Goal: Information Seeking & Learning: Learn about a topic

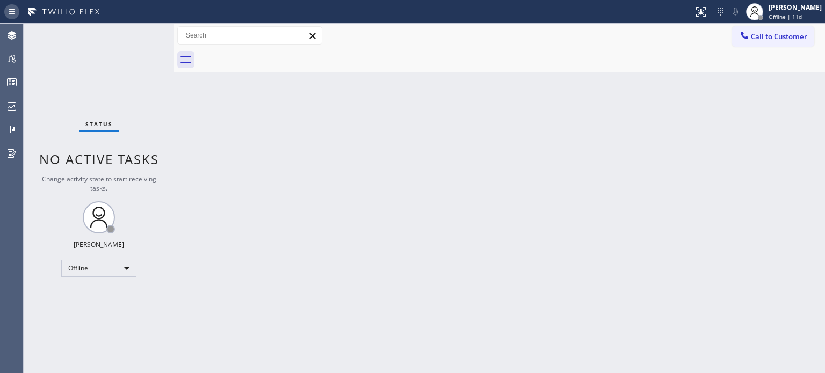
click at [14, 12] on icon at bounding box center [11, 11] width 13 height 13
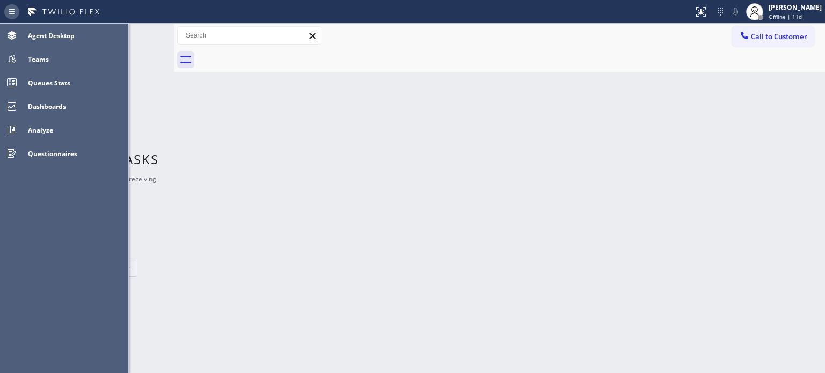
click at [10, 13] on icon at bounding box center [11, 11] width 5 height 5
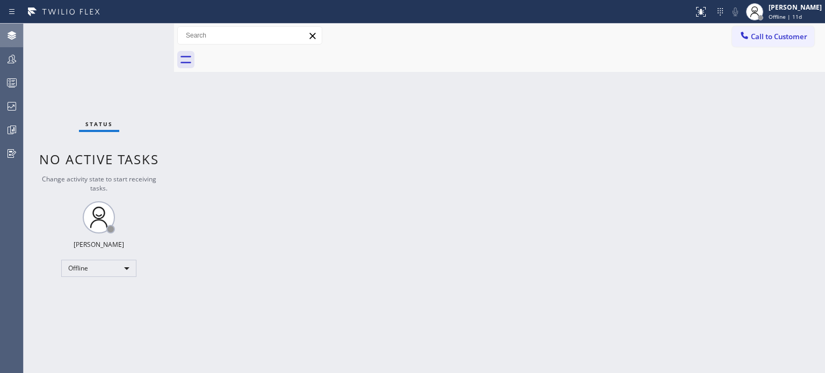
click at [12, 36] on icon at bounding box center [11, 35] width 13 height 13
click at [3, 65] on div at bounding box center [12, 59] width 24 height 13
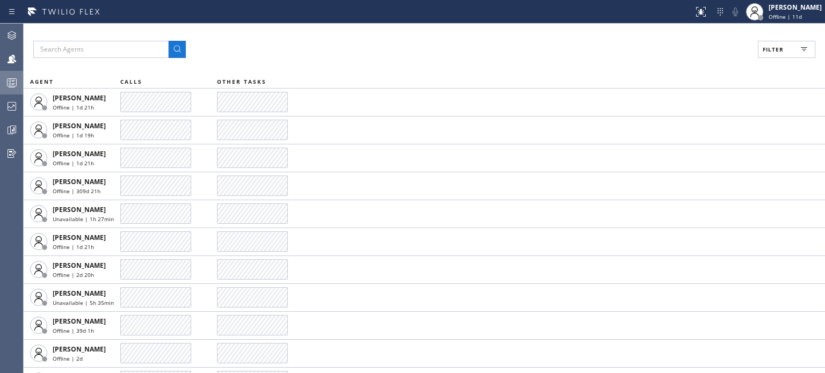
click at [13, 79] on rect at bounding box center [12, 83] width 9 height 8
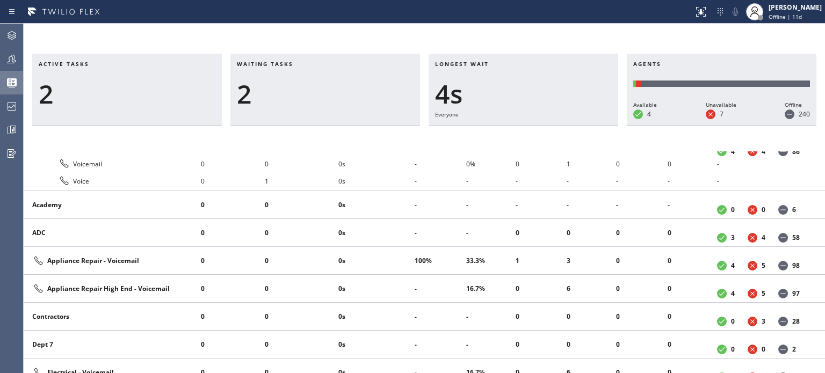
scroll to position [591, 0]
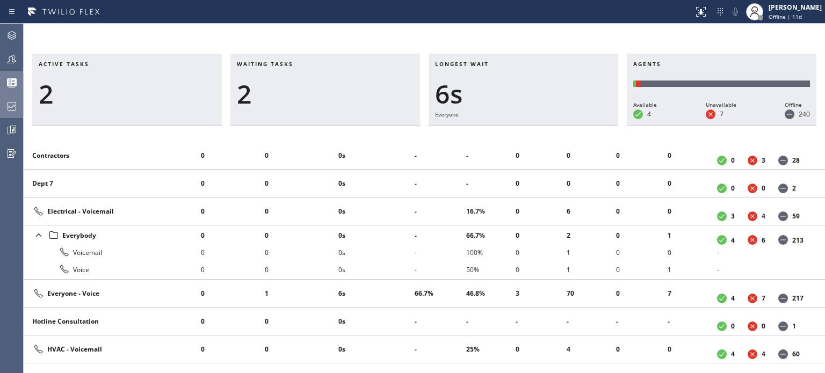
click at [6, 113] on div at bounding box center [12, 106] width 24 height 21
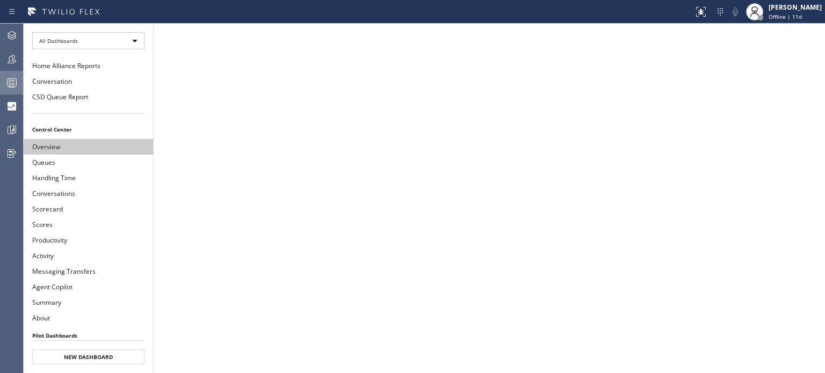
click at [62, 140] on button "Overview" at bounding box center [88, 147] width 129 height 16
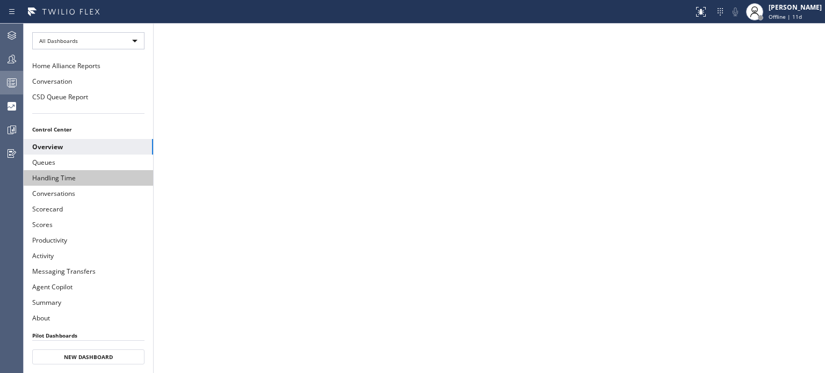
click at [59, 172] on button "Handling Time" at bounding box center [88, 178] width 129 height 16
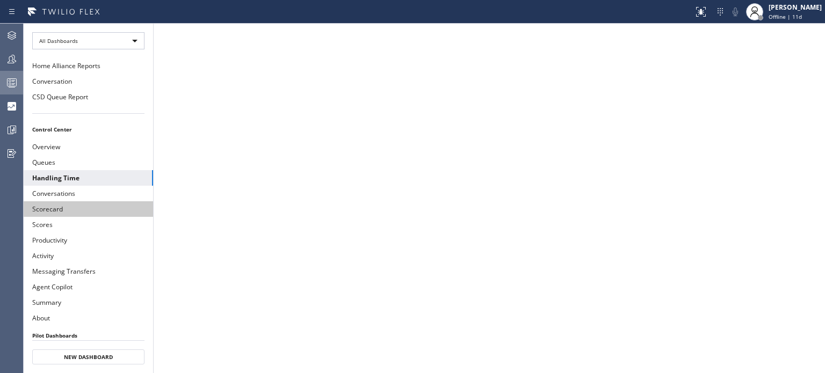
click at [64, 209] on button "Scorecard" at bounding box center [88, 209] width 129 height 16
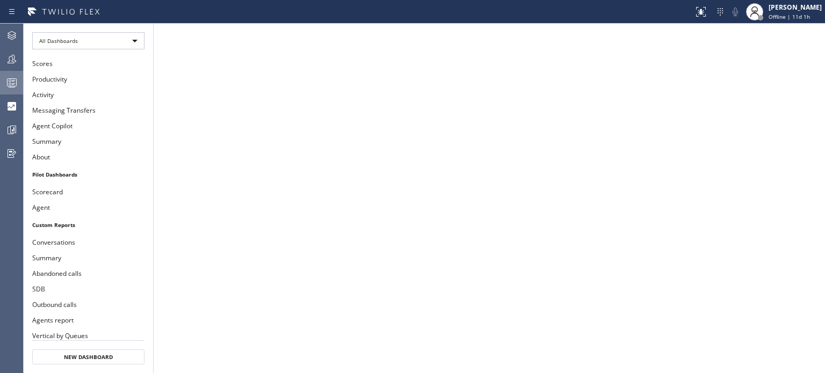
scroll to position [210, 0]
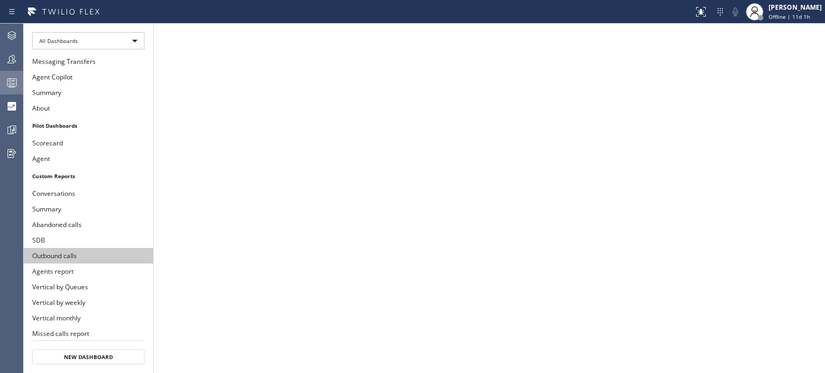
click at [107, 248] on button "Outbound calls" at bounding box center [88, 256] width 129 height 16
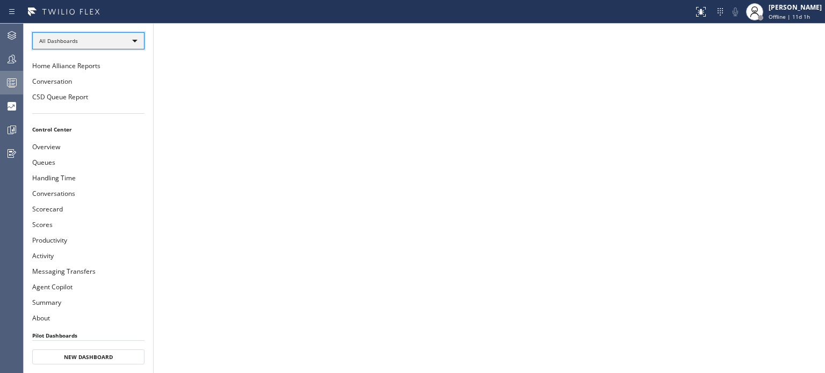
click at [133, 40] on div "All Dashboards" at bounding box center [88, 40] width 112 height 17
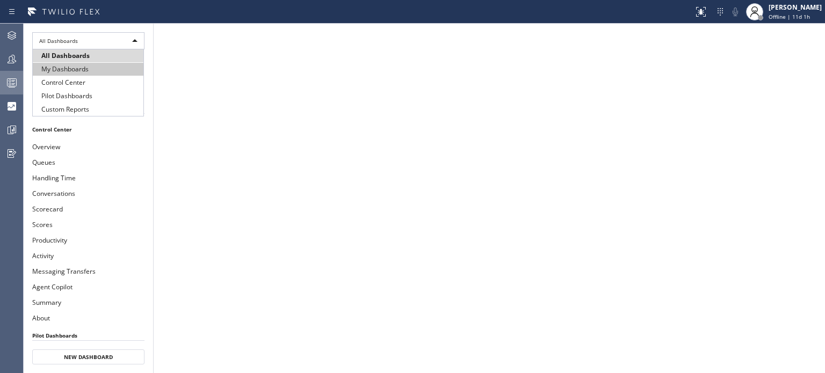
click at [104, 72] on li "My Dashboards" at bounding box center [88, 69] width 111 height 13
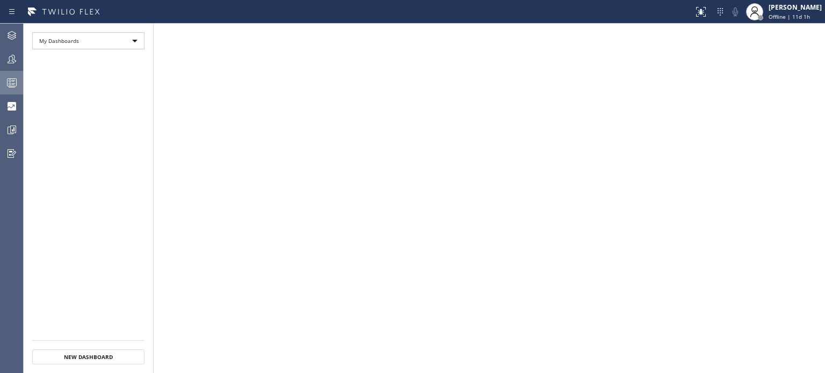
click at [150, 55] on li "My Dashboards" at bounding box center [88, 41] width 129 height 34
click at [135, 42] on div "My Dashboards" at bounding box center [88, 40] width 112 height 17
click at [135, 45] on div at bounding box center [412, 186] width 825 height 373
click at [11, 58] on icon at bounding box center [11, 59] width 13 height 13
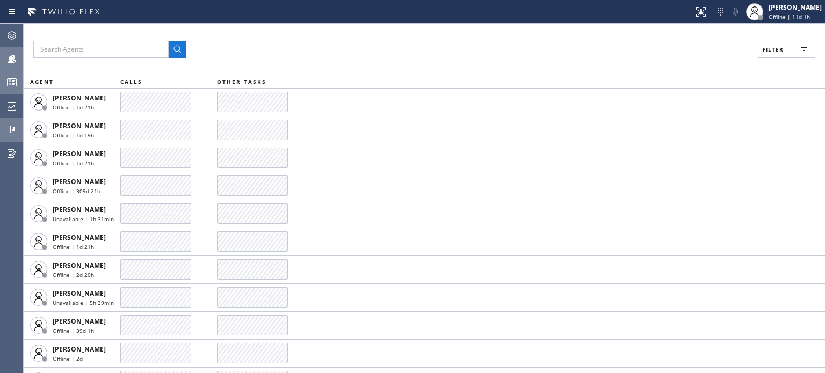
click at [12, 135] on icon at bounding box center [11, 129] width 13 height 13
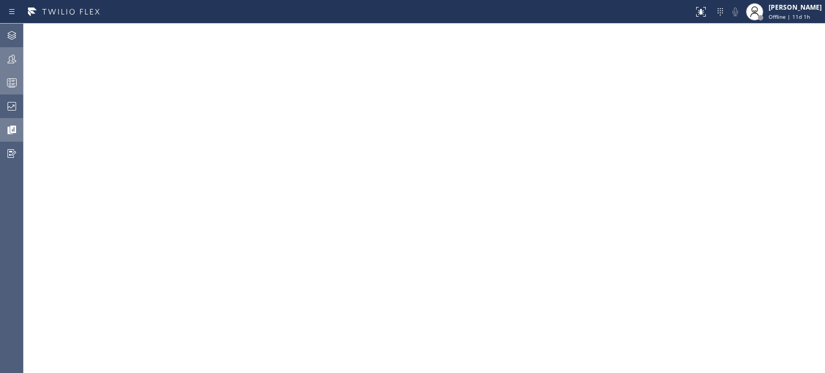
click at [9, 58] on icon at bounding box center [11, 59] width 13 height 13
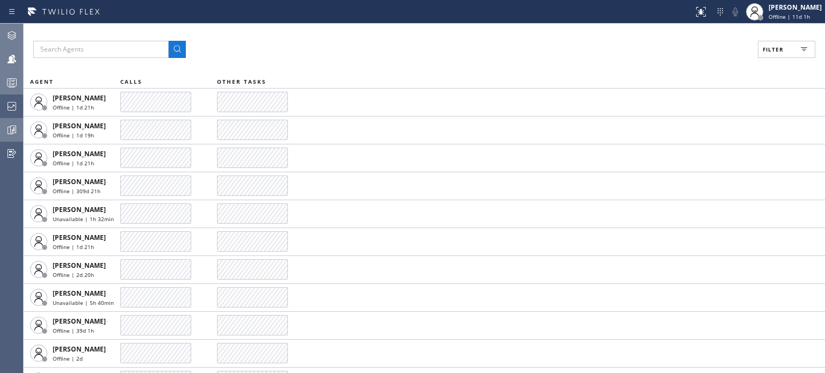
click at [17, 26] on div at bounding box center [12, 35] width 24 height 21
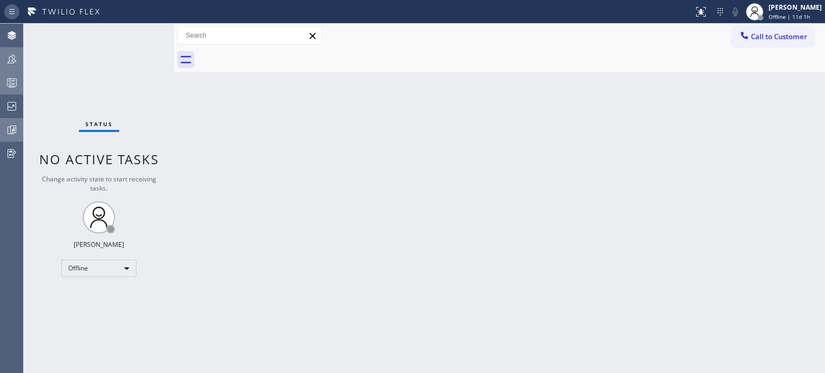
click at [11, 10] on icon at bounding box center [11, 11] width 13 height 13
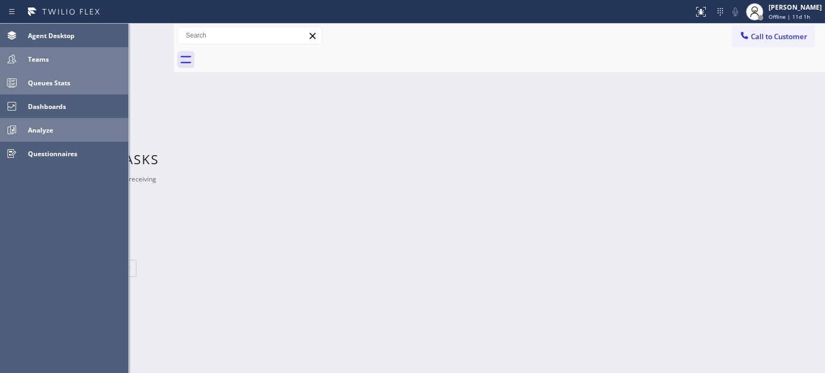
click at [41, 126] on span "Analyze" at bounding box center [40, 130] width 25 height 9
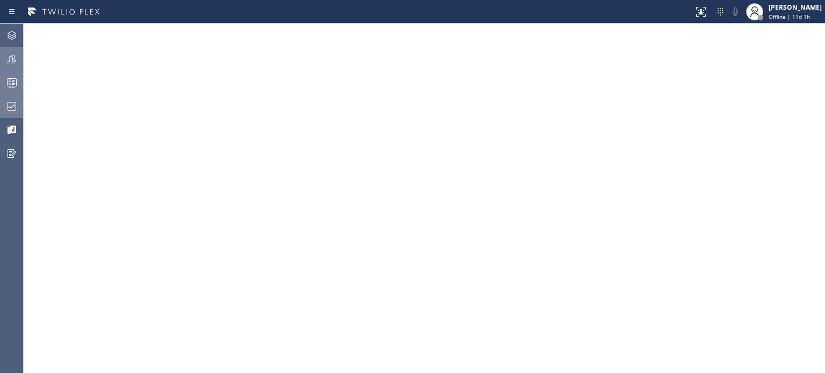
click at [16, 113] on div at bounding box center [12, 106] width 24 height 21
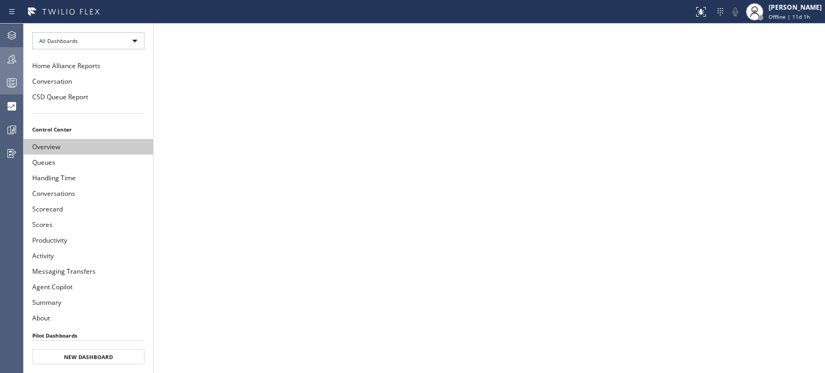
scroll to position [210, 0]
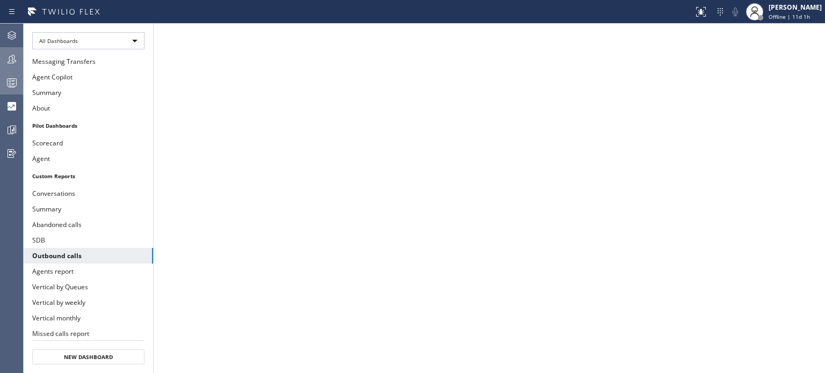
click at [66, 341] on button "CC Attendance" at bounding box center [88, 349] width 129 height 16
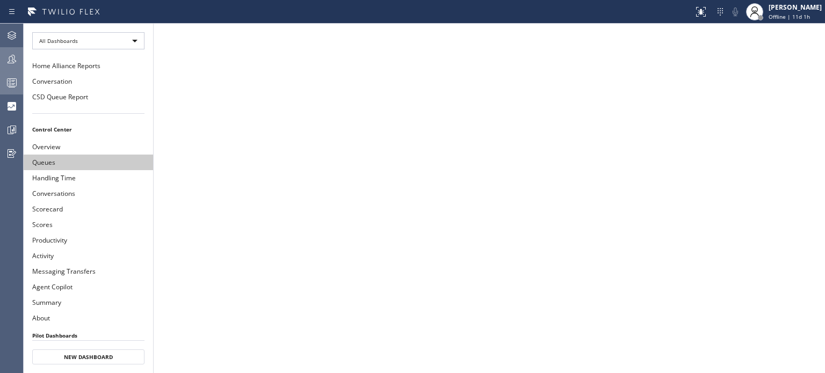
click at [100, 163] on button "Queues" at bounding box center [88, 163] width 129 height 16
click at [86, 171] on button "Handling Time" at bounding box center [88, 178] width 129 height 16
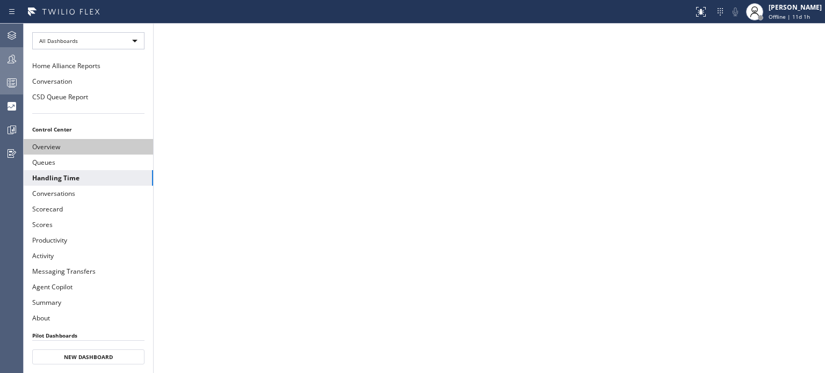
click at [40, 143] on button "Overview" at bounding box center [88, 147] width 129 height 16
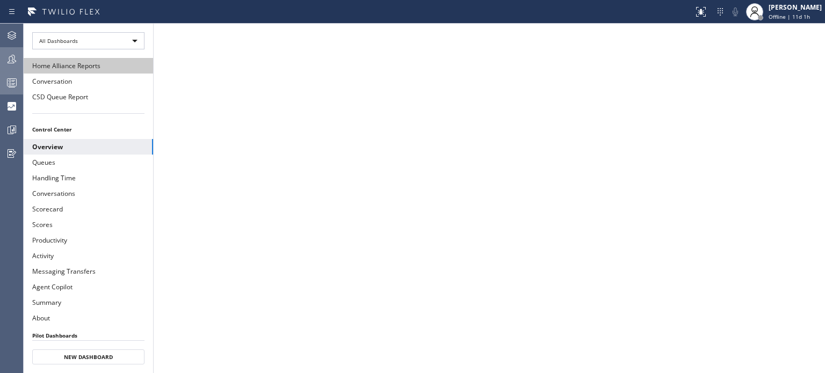
click at [76, 59] on button "Home Alliance Reports" at bounding box center [88, 66] width 129 height 16
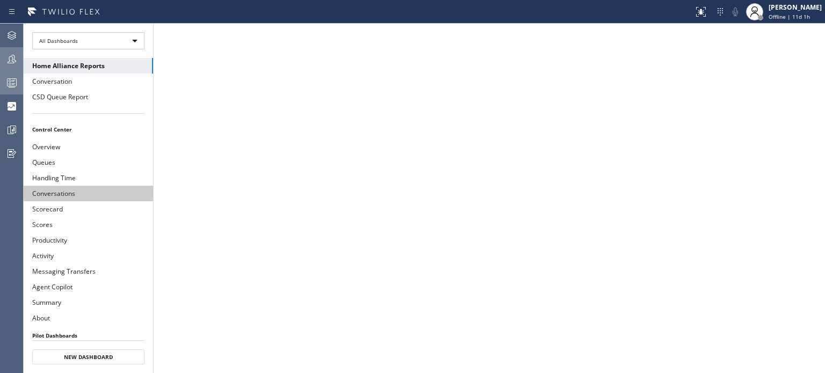
click at [84, 192] on button "Conversations" at bounding box center [88, 194] width 129 height 16
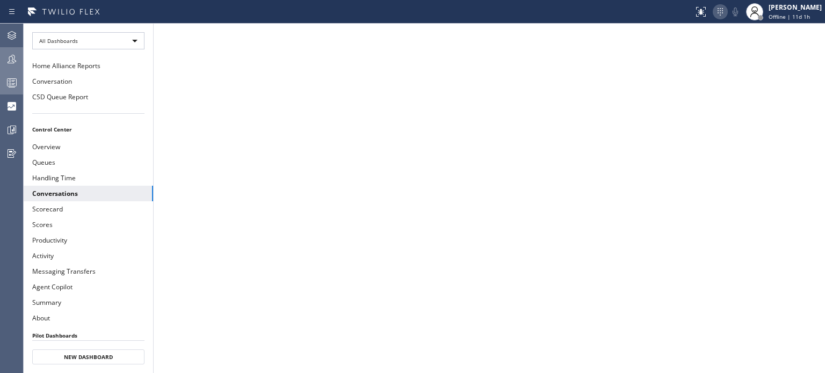
click at [714, 13] on icon at bounding box center [720, 11] width 13 height 13
click at [691, 41] on icon at bounding box center [690, 35] width 13 height 13
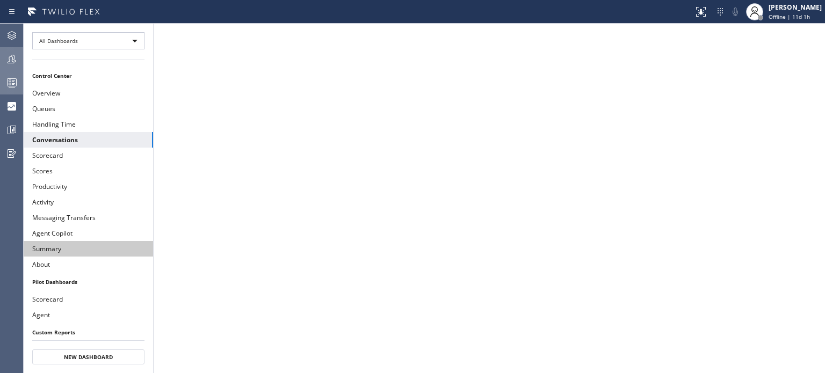
click at [69, 241] on button "Summary" at bounding box center [88, 249] width 129 height 16
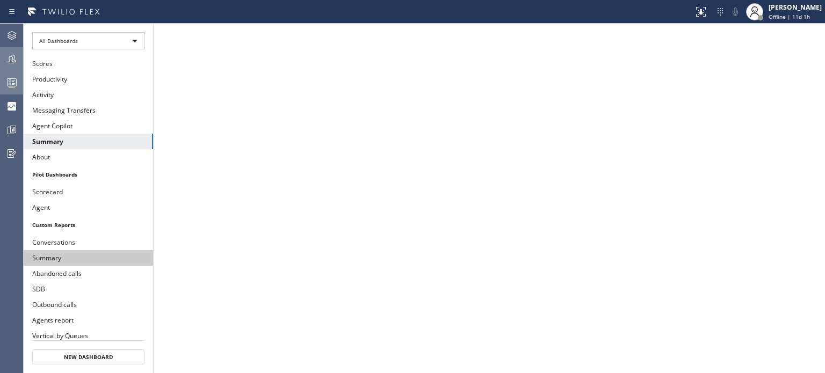
scroll to position [210, 0]
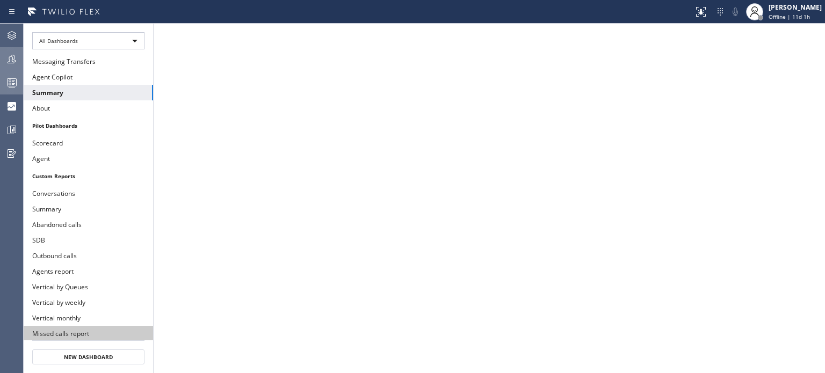
click at [79, 326] on button "Missed calls report" at bounding box center [88, 334] width 129 height 16
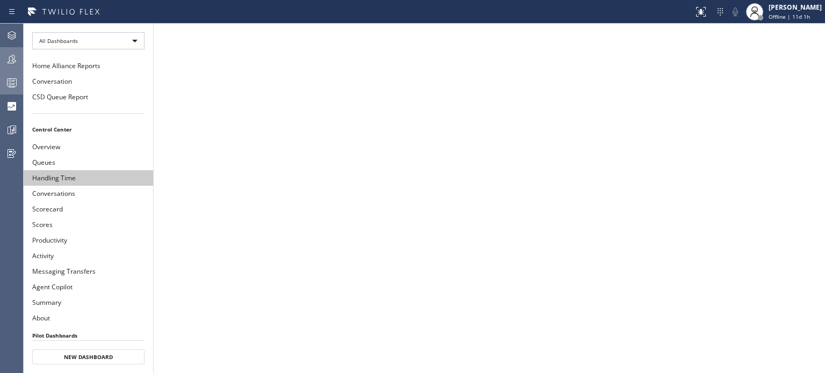
click at [63, 177] on button "Handling Time" at bounding box center [88, 178] width 129 height 16
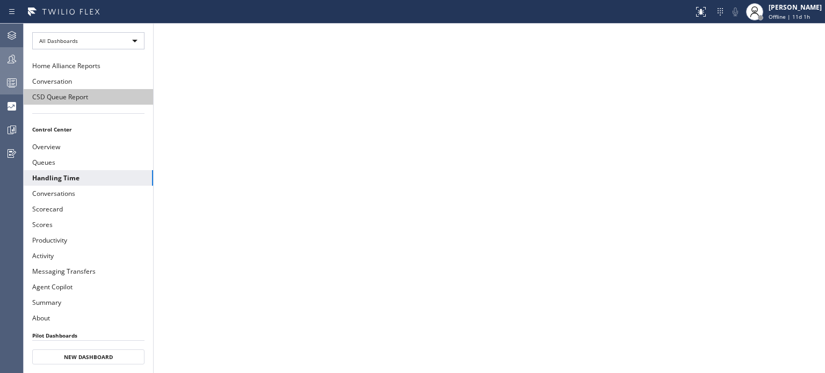
click at [82, 98] on button "CSD Queue Report" at bounding box center [88, 97] width 129 height 16
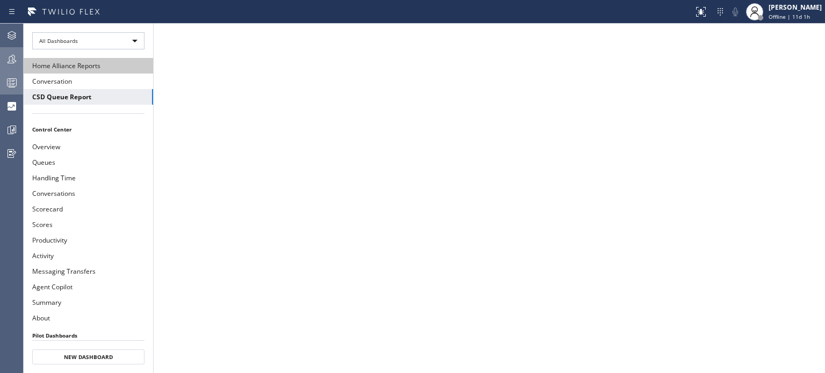
click at [68, 69] on button "Home Alliance Reports" at bounding box center [88, 66] width 129 height 16
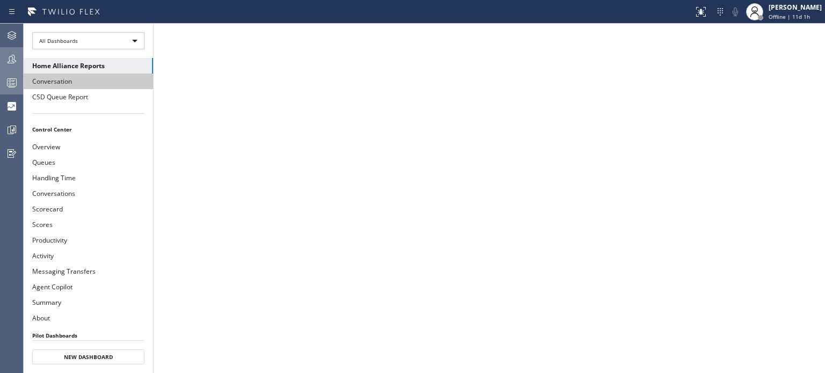
click at [39, 83] on button "Conversation" at bounding box center [88, 82] width 129 height 16
click at [87, 64] on button "Home Alliance Reports" at bounding box center [88, 66] width 129 height 16
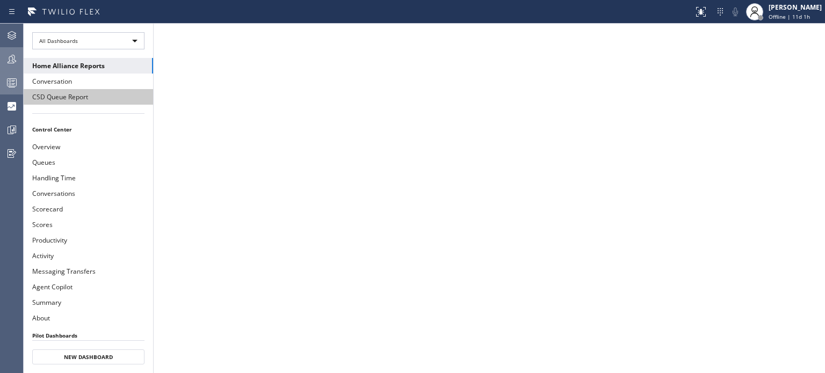
click at [71, 92] on button "CSD Queue Report" at bounding box center [88, 97] width 129 height 16
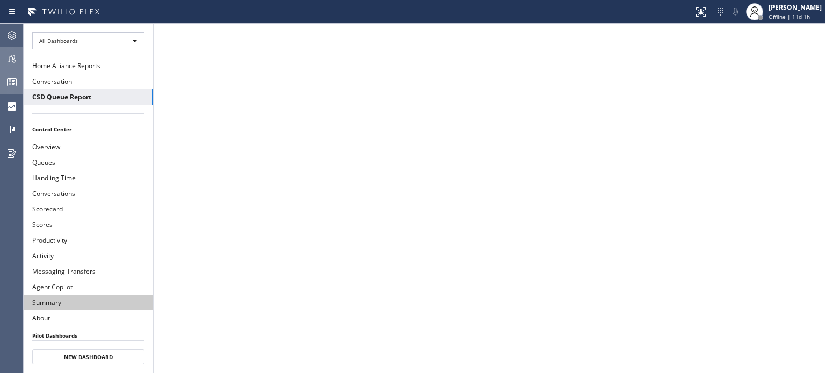
click at [75, 295] on button "Summary" at bounding box center [88, 303] width 129 height 16
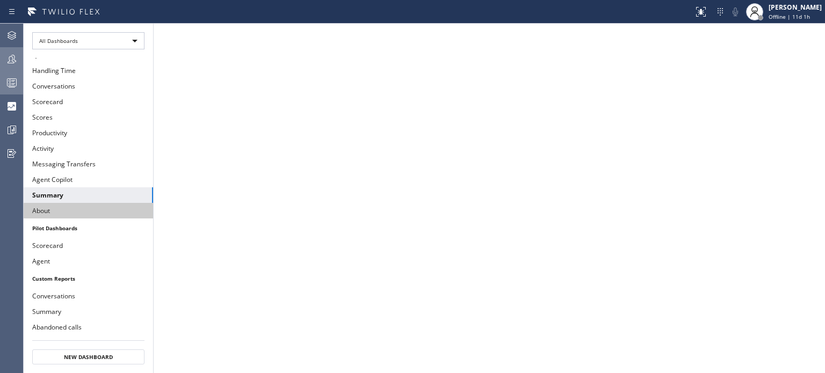
click at [82, 203] on button "About" at bounding box center [88, 211] width 129 height 16
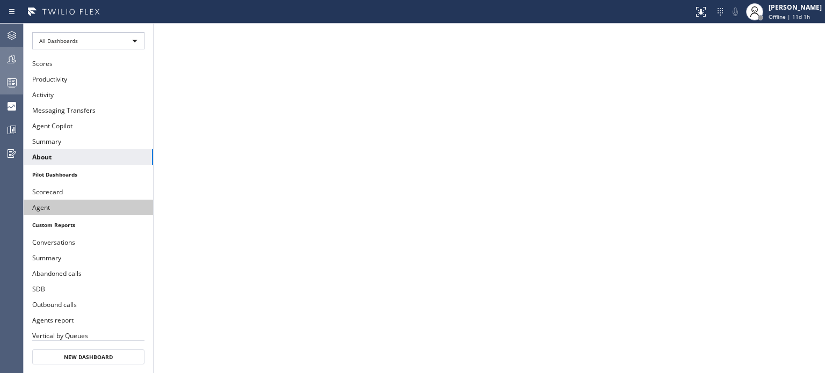
scroll to position [210, 0]
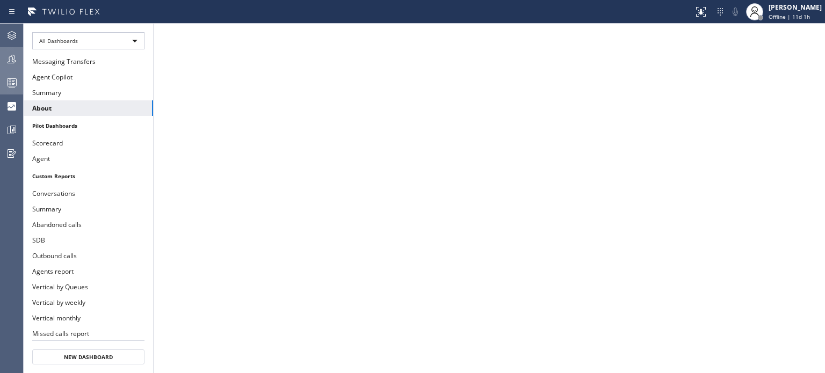
click at [10, 133] on icon at bounding box center [11, 129] width 13 height 13
